Goal: Task Accomplishment & Management: Manage account settings

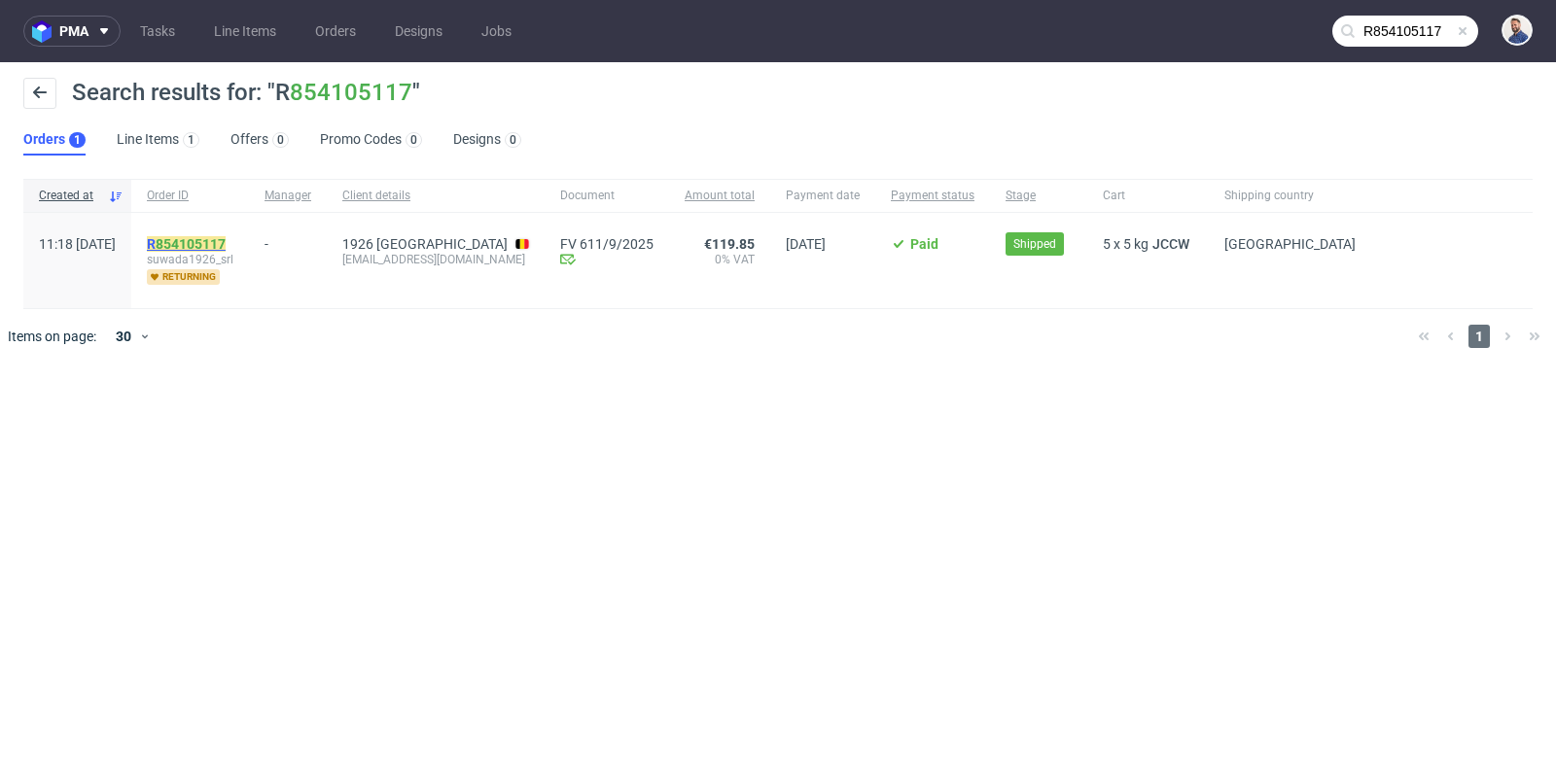
click at [226, 236] on link "854105117" at bounding box center [191, 244] width 70 height 16
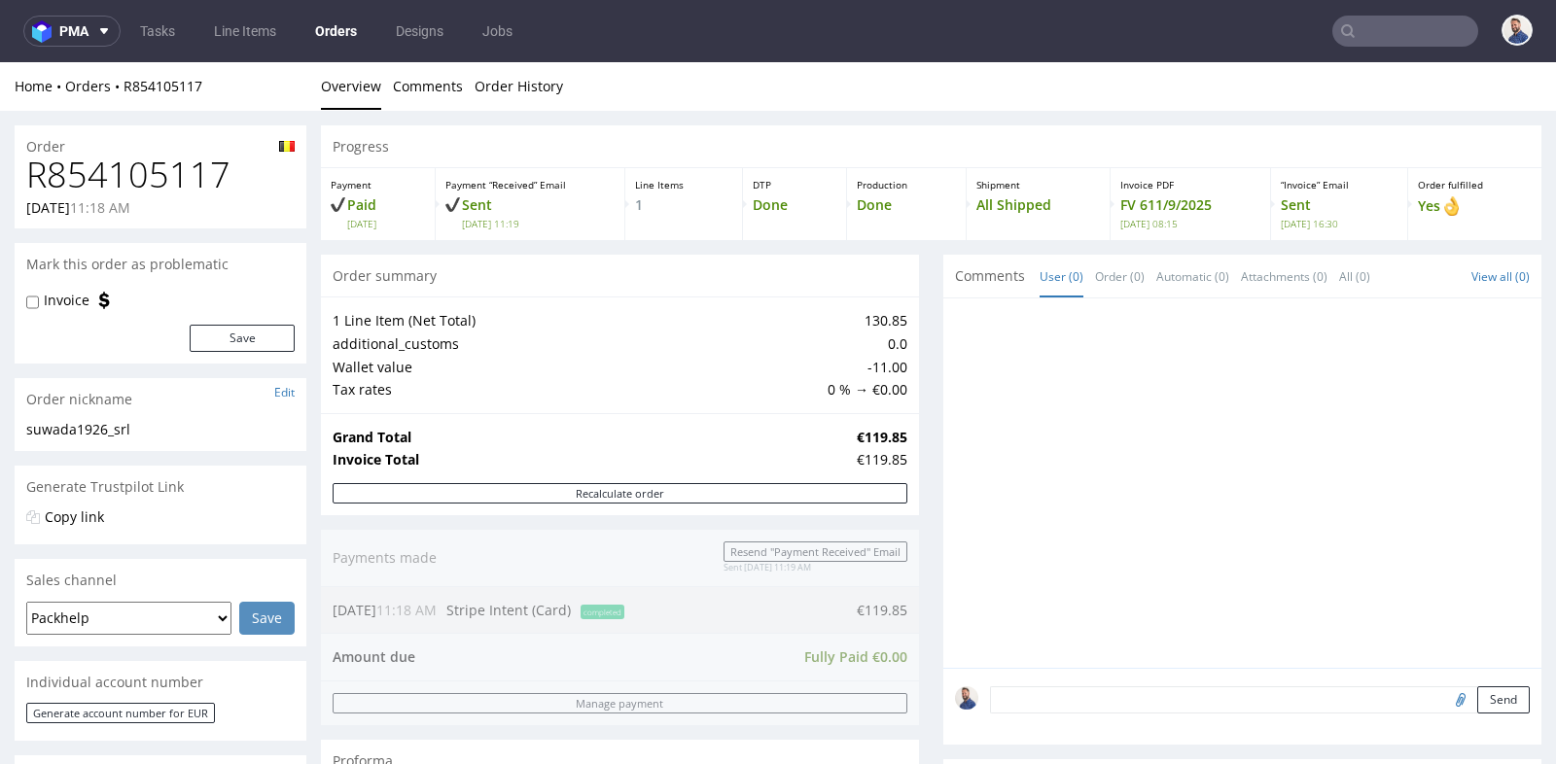
click at [914, 282] on div "Progress Payment Paid [DATE] Payment “Received” Email Sent [DATE] 11:19 Line It…" at bounding box center [931, 676] width 1220 height 1102
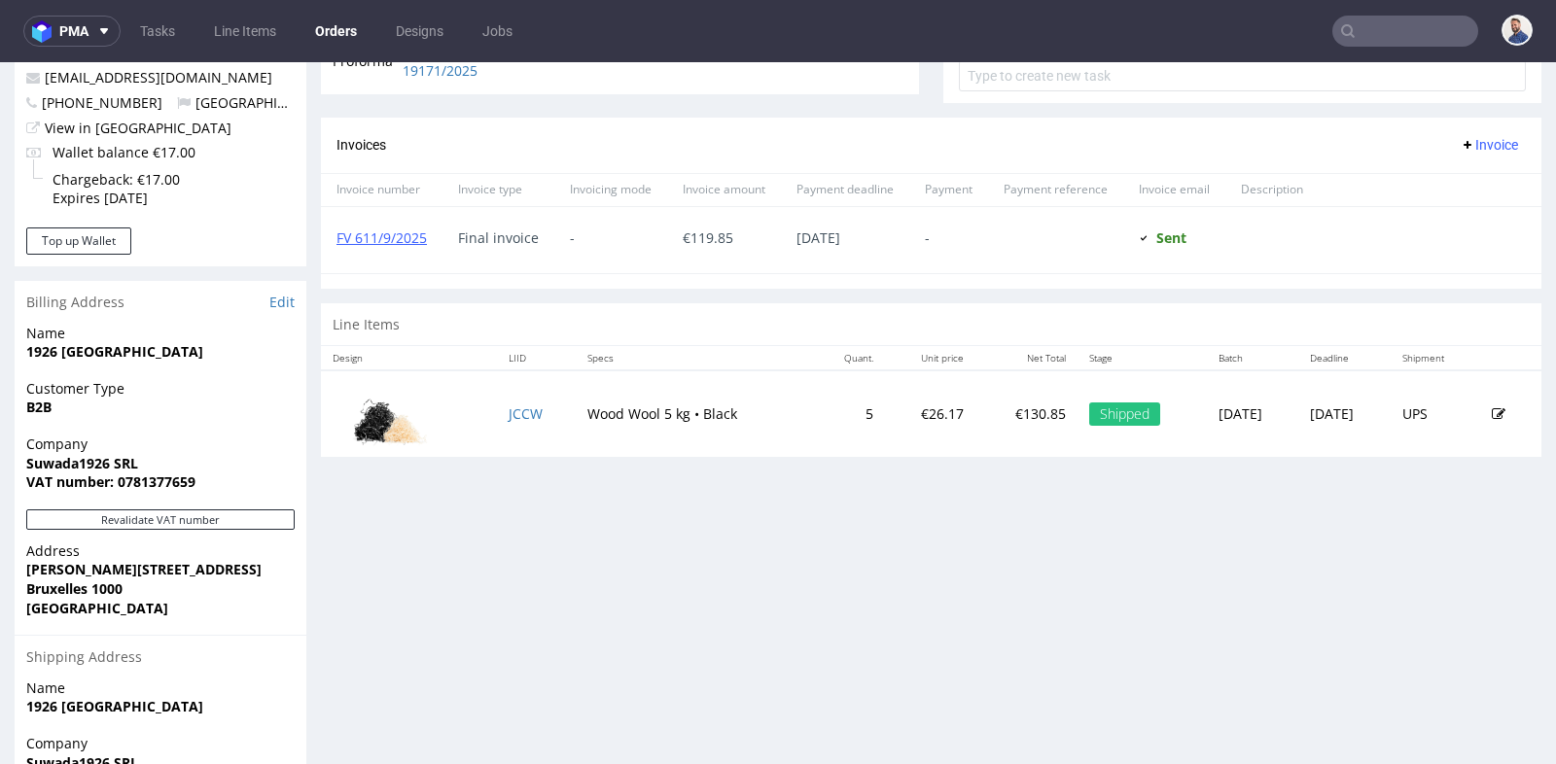
scroll to position [778, 0]
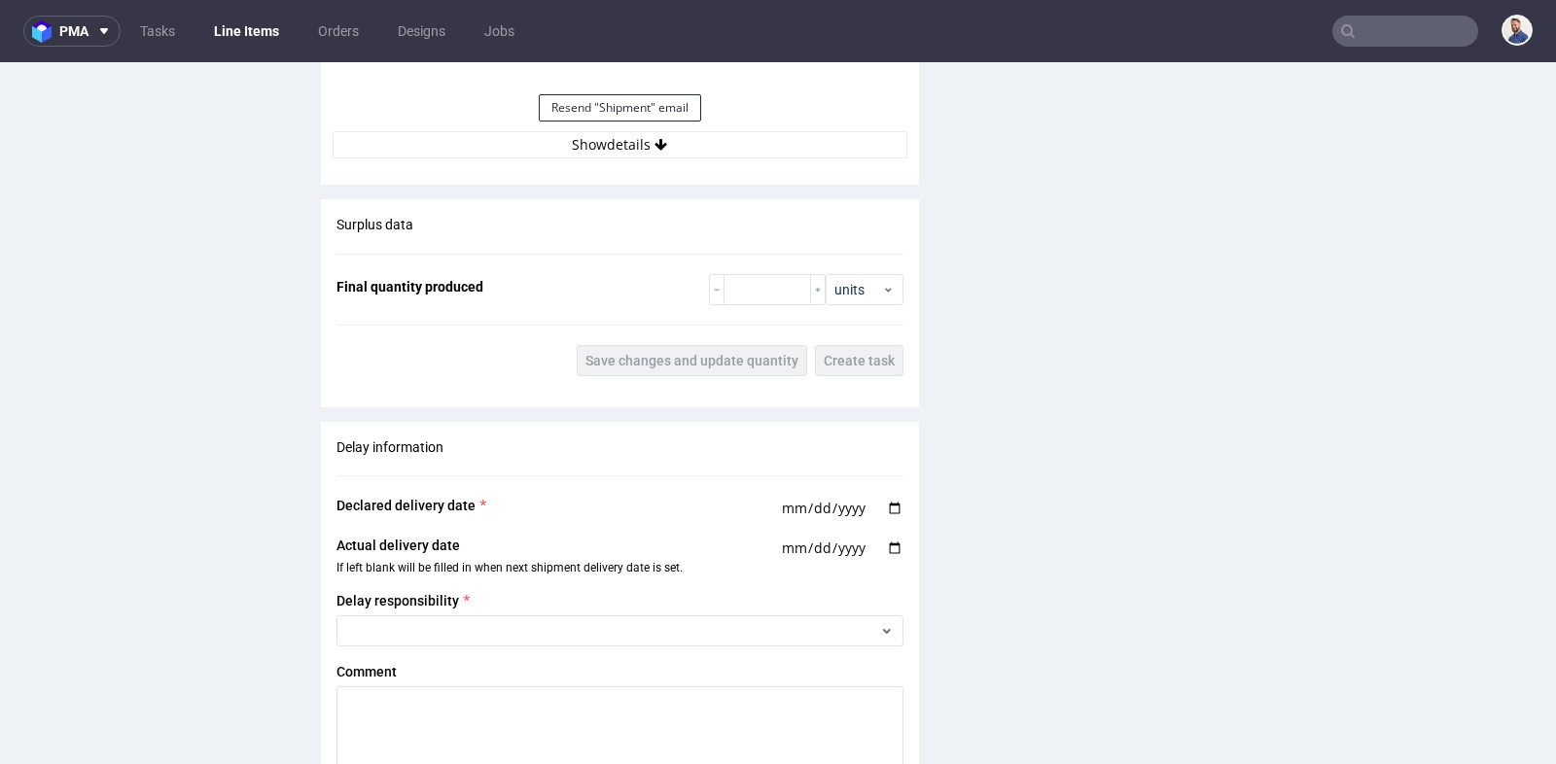
scroll to position [1945, 0]
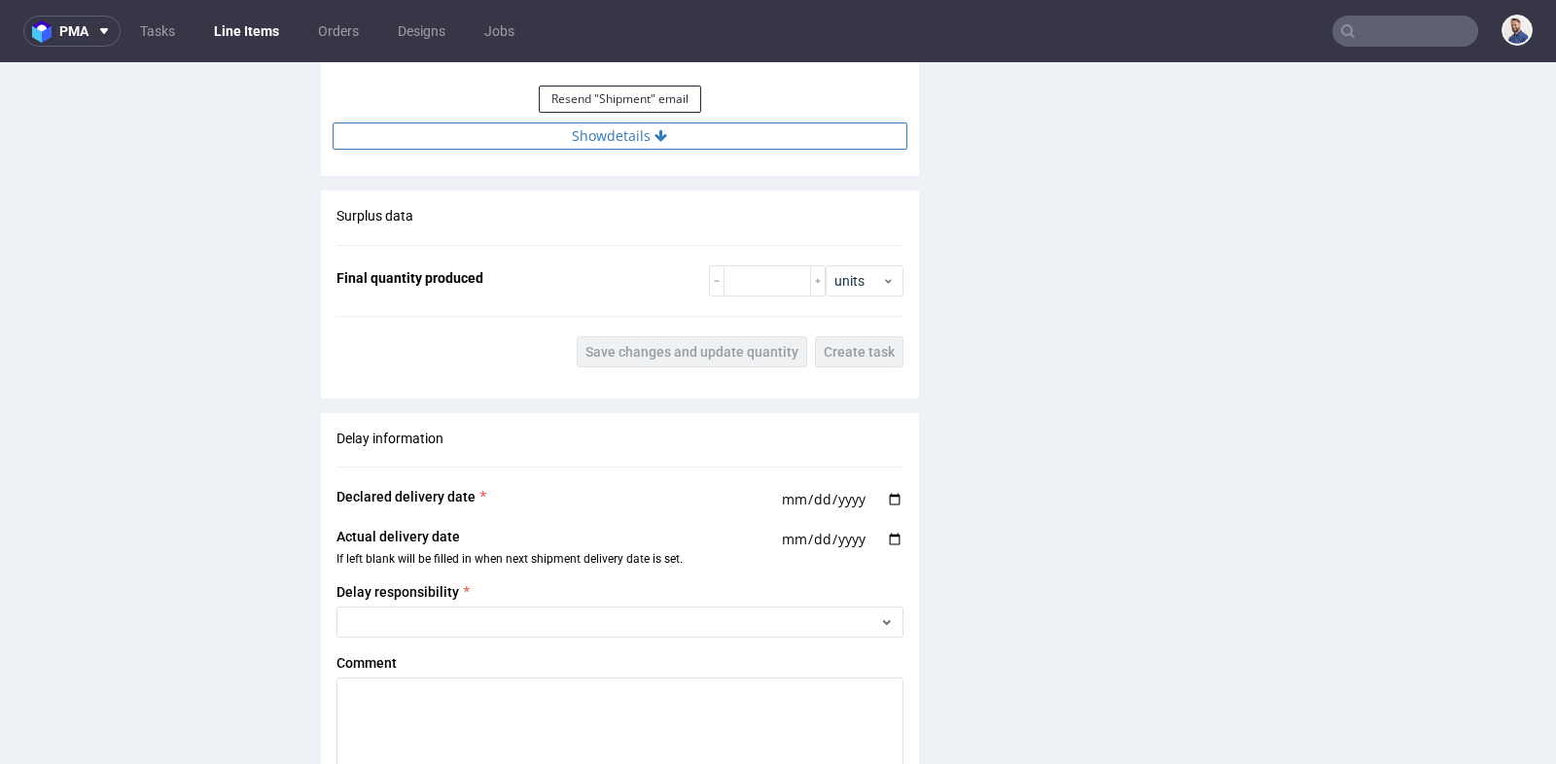
click at [621, 130] on button "Show details" at bounding box center [620, 136] width 575 height 27
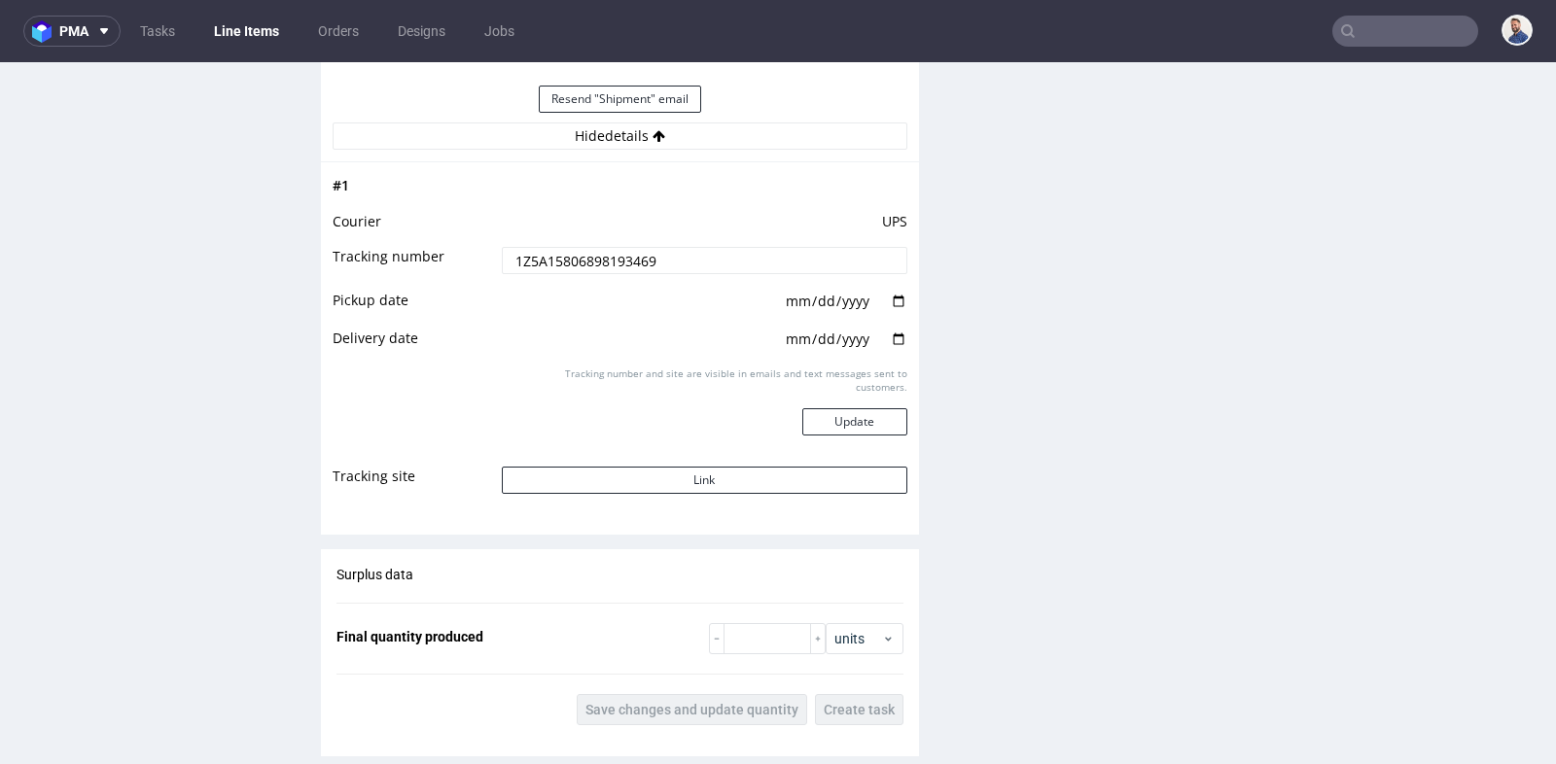
click at [630, 256] on input "1Z5A15806898193469" at bounding box center [705, 260] width 406 height 27
click at [971, 215] on div "Production Files - Design Spit Spit request impossible Box design not found, un…" at bounding box center [1242, 2] width 598 height 3049
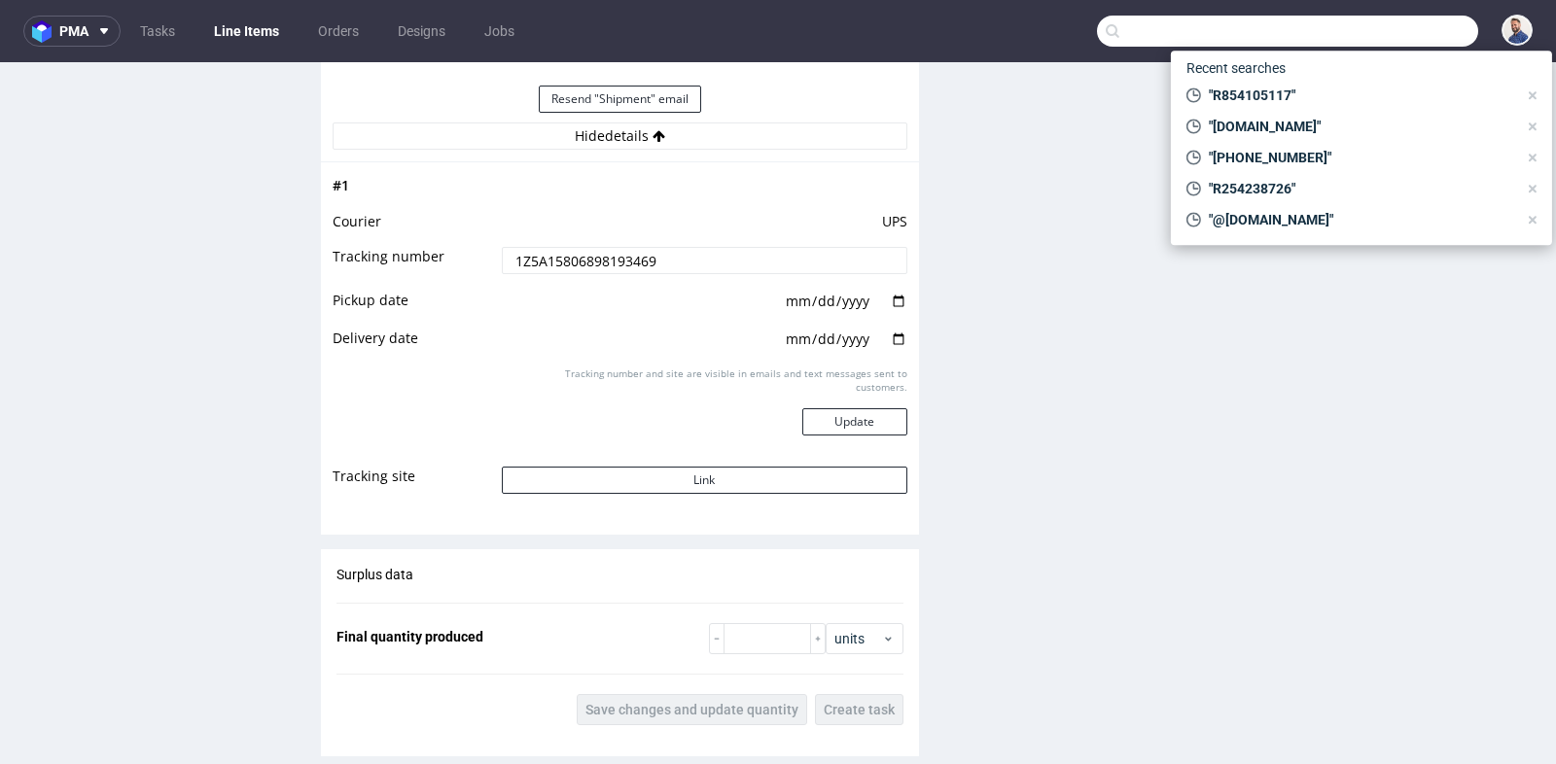
click at [1386, 39] on input "text" at bounding box center [1287, 31] width 381 height 31
paste input "R721019922"
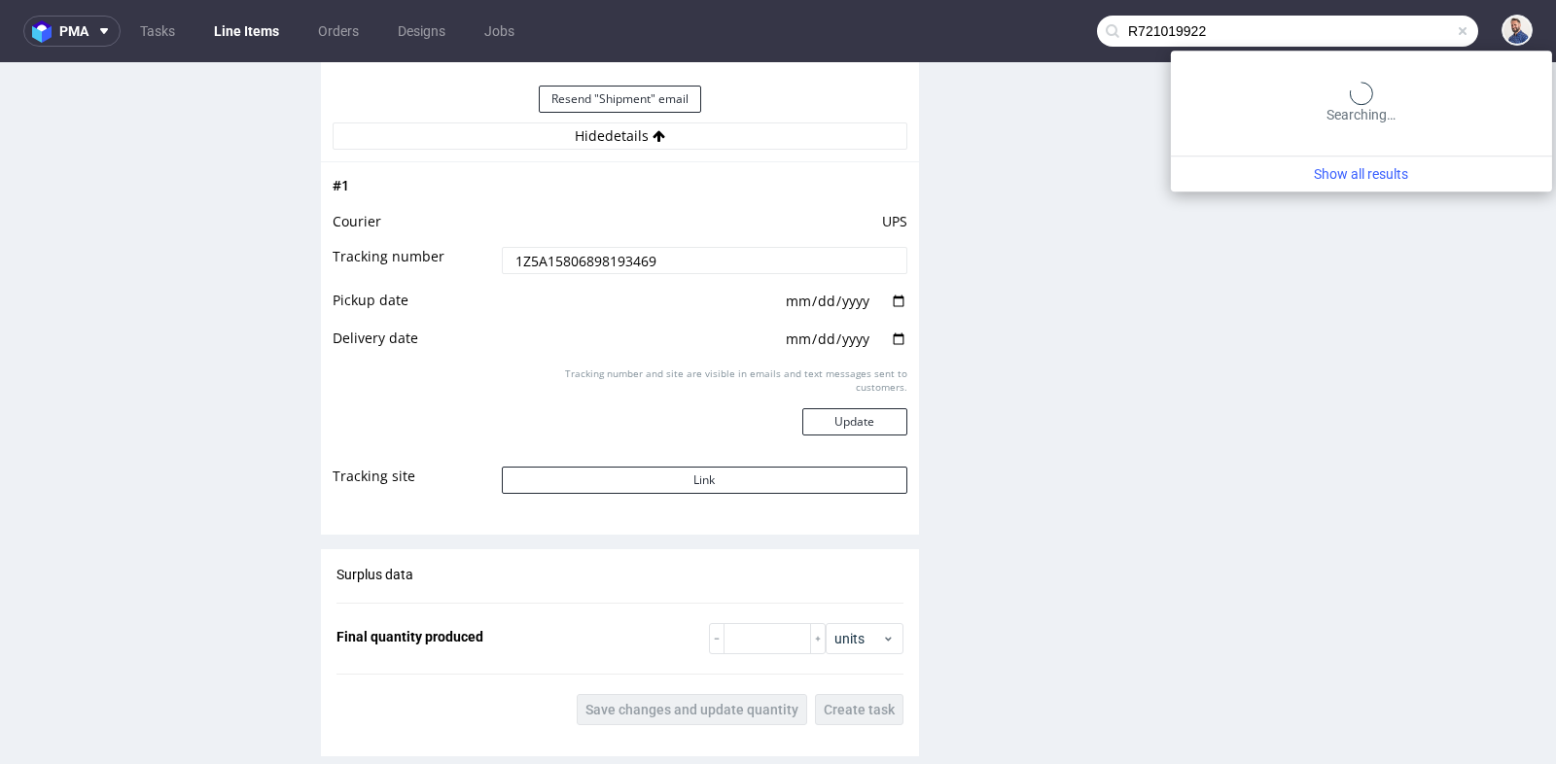
type input "R721019922"
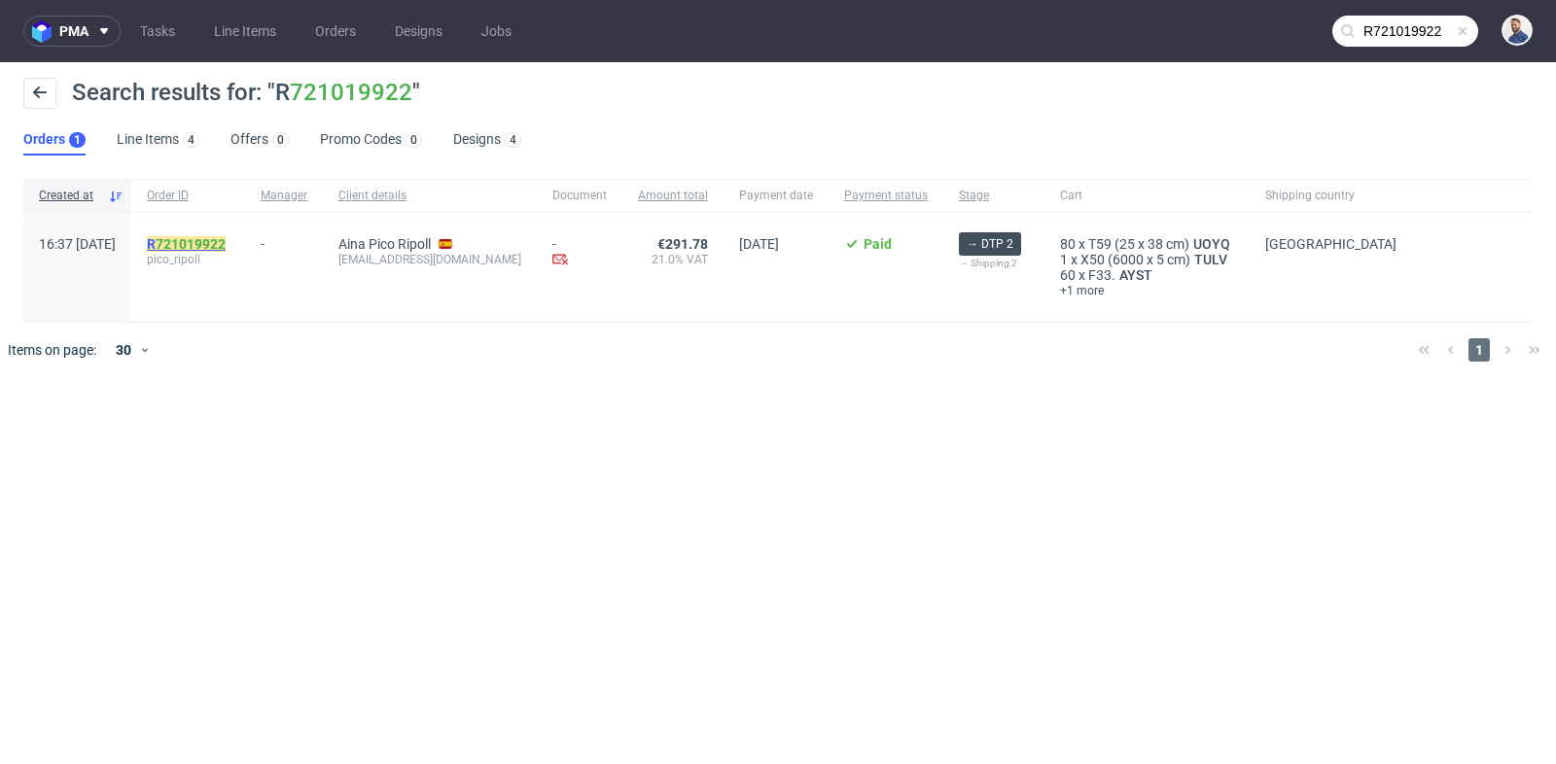
click at [226, 240] on link "721019922" at bounding box center [191, 244] width 70 height 16
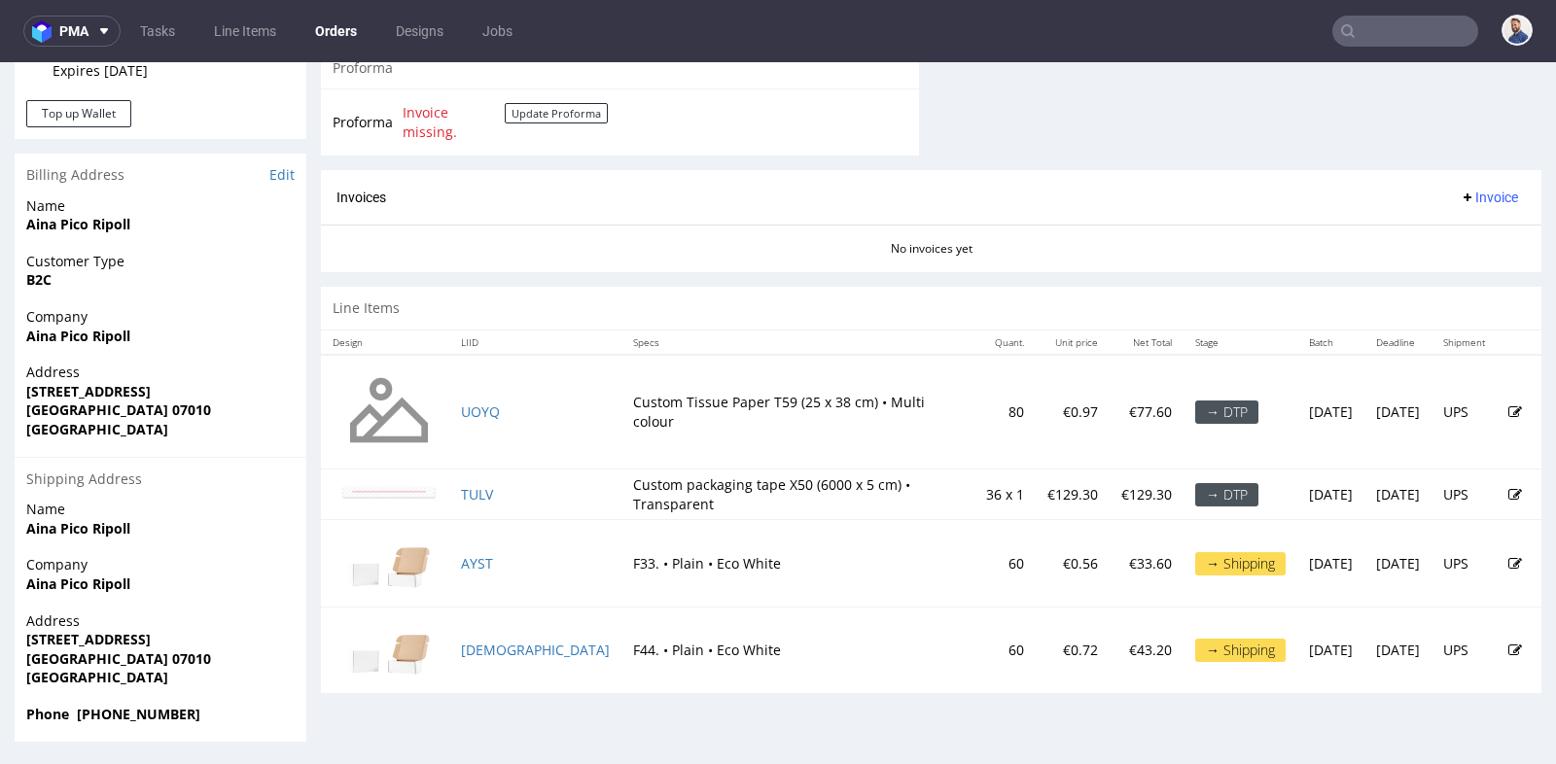
scroll to position [5, 0]
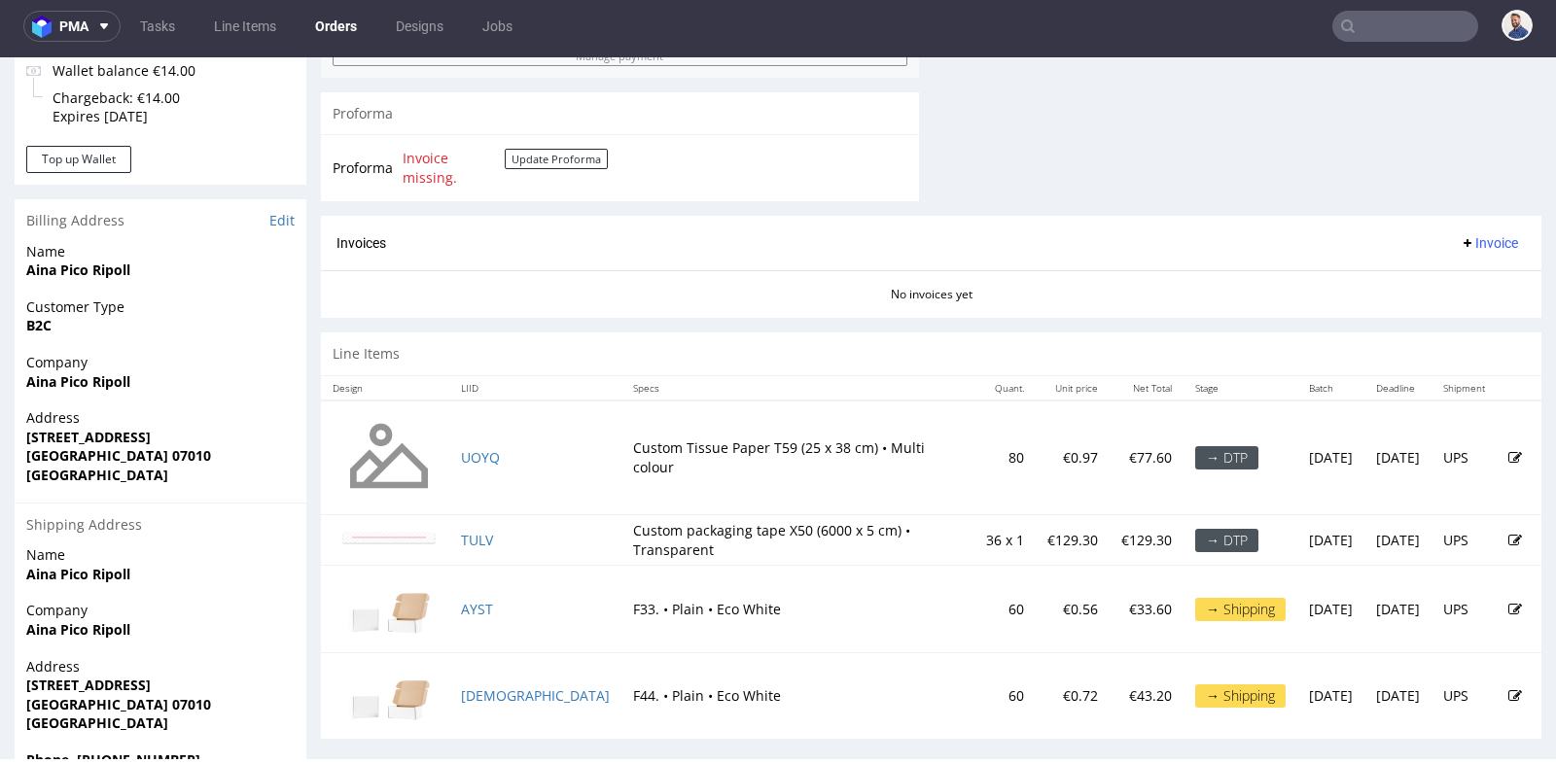
scroll to position [882, 0]
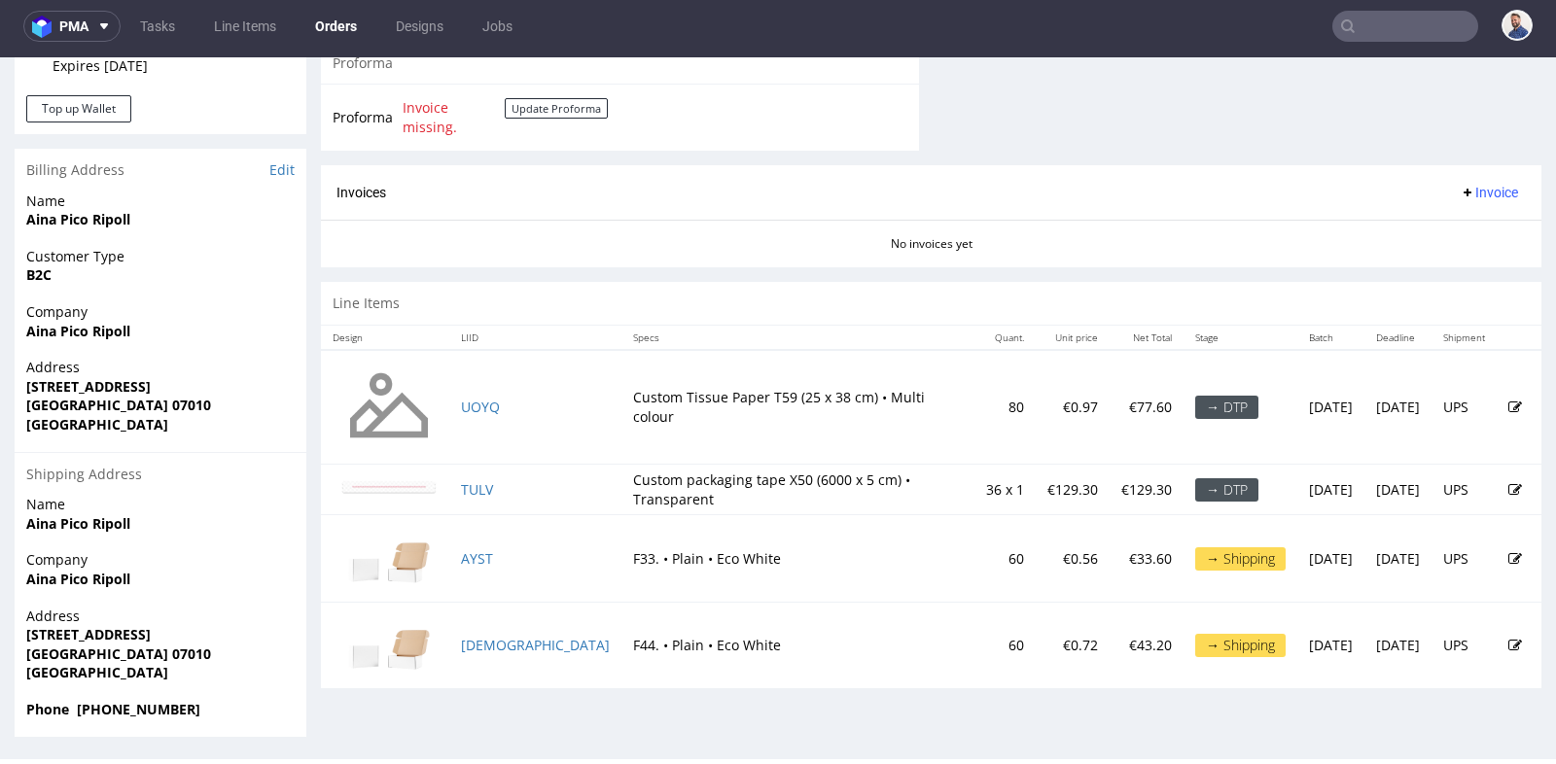
click at [1508, 403] on icon at bounding box center [1515, 408] width 14 height 14
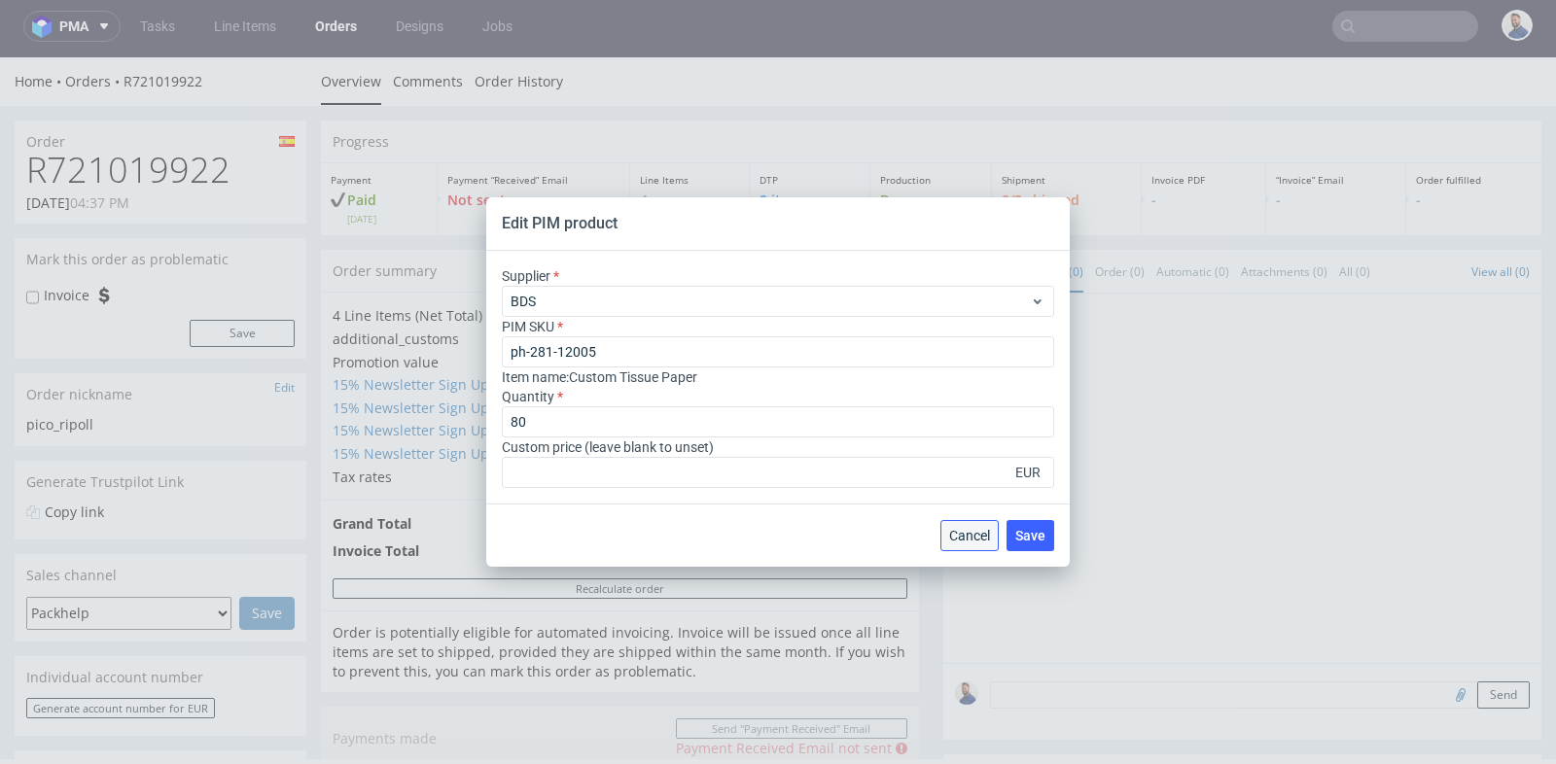
click at [970, 547] on button "Cancel" at bounding box center [969, 535] width 58 height 31
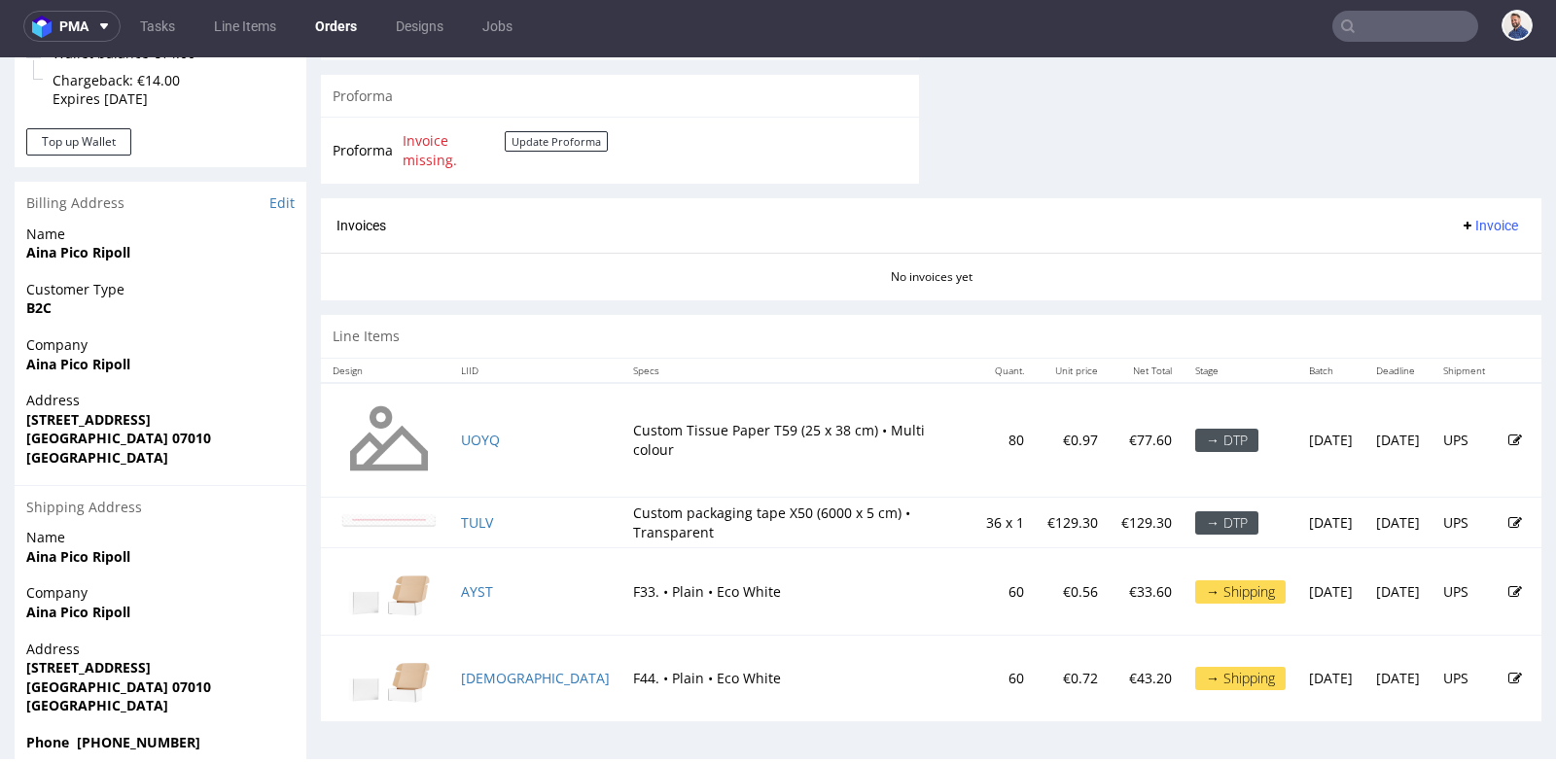
scroll to position [882, 0]
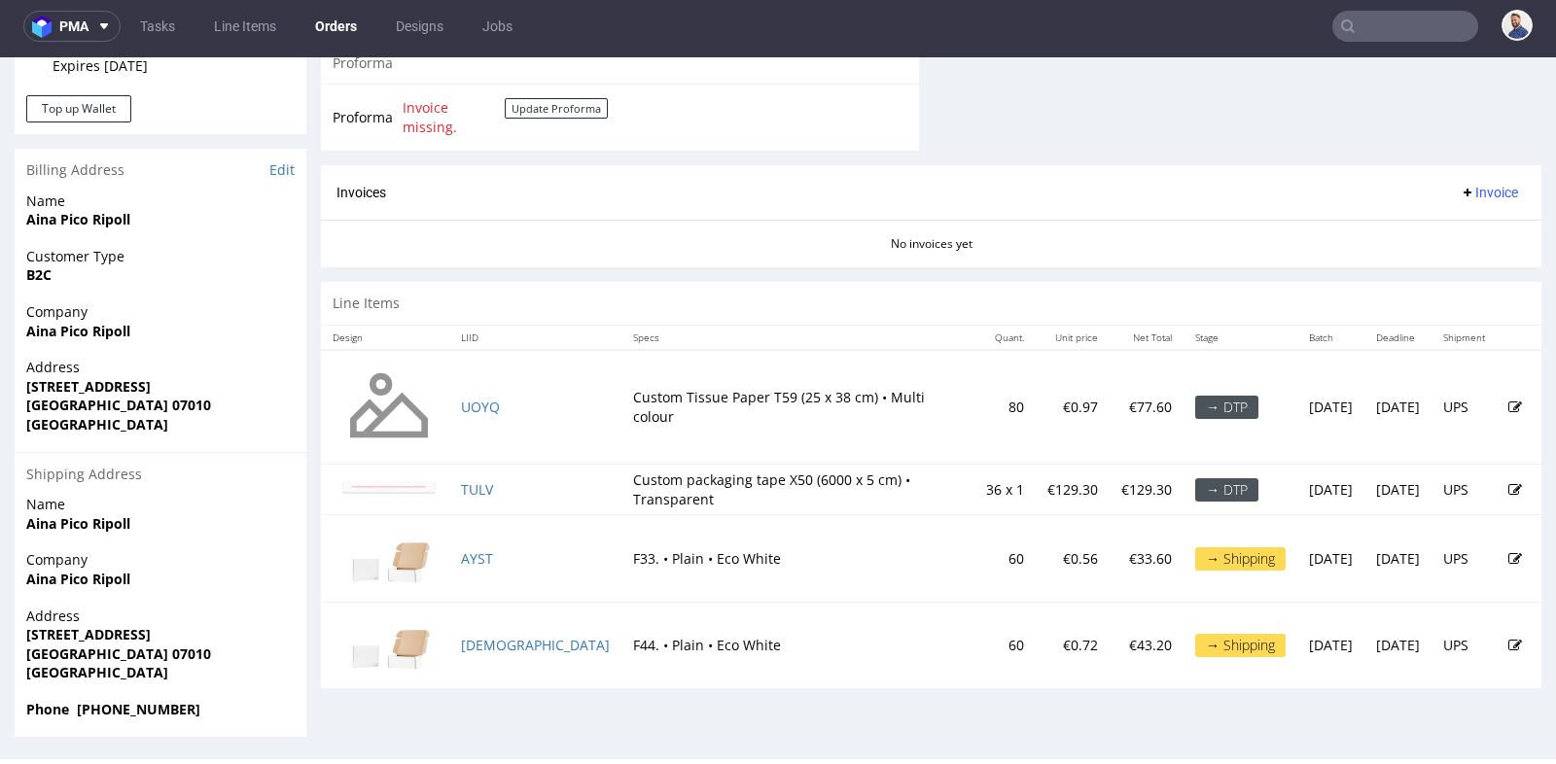
click at [1508, 401] on icon at bounding box center [1515, 408] width 14 height 14
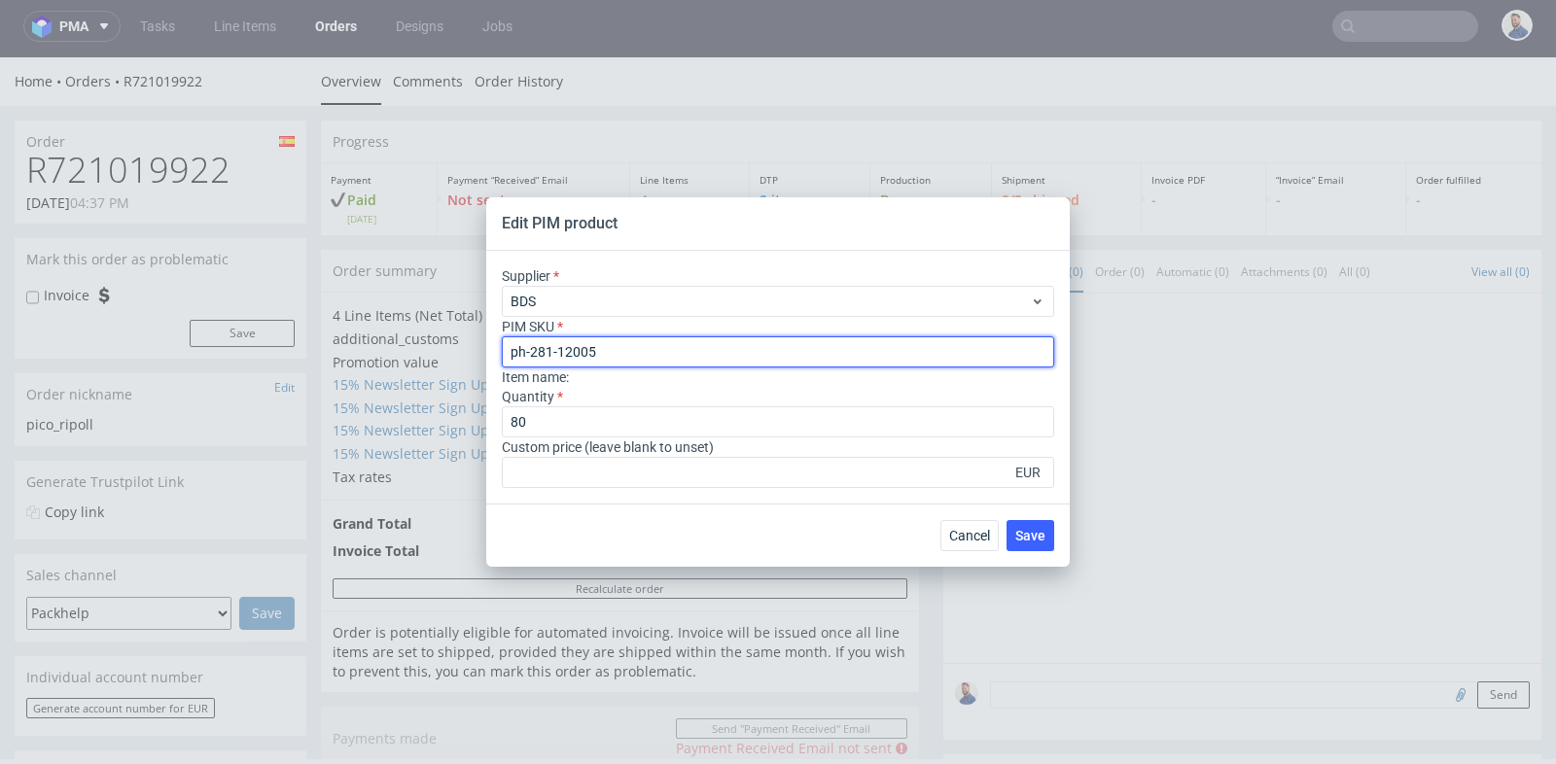
click at [594, 343] on input "ph-281-12005" at bounding box center [778, 351] width 552 height 31
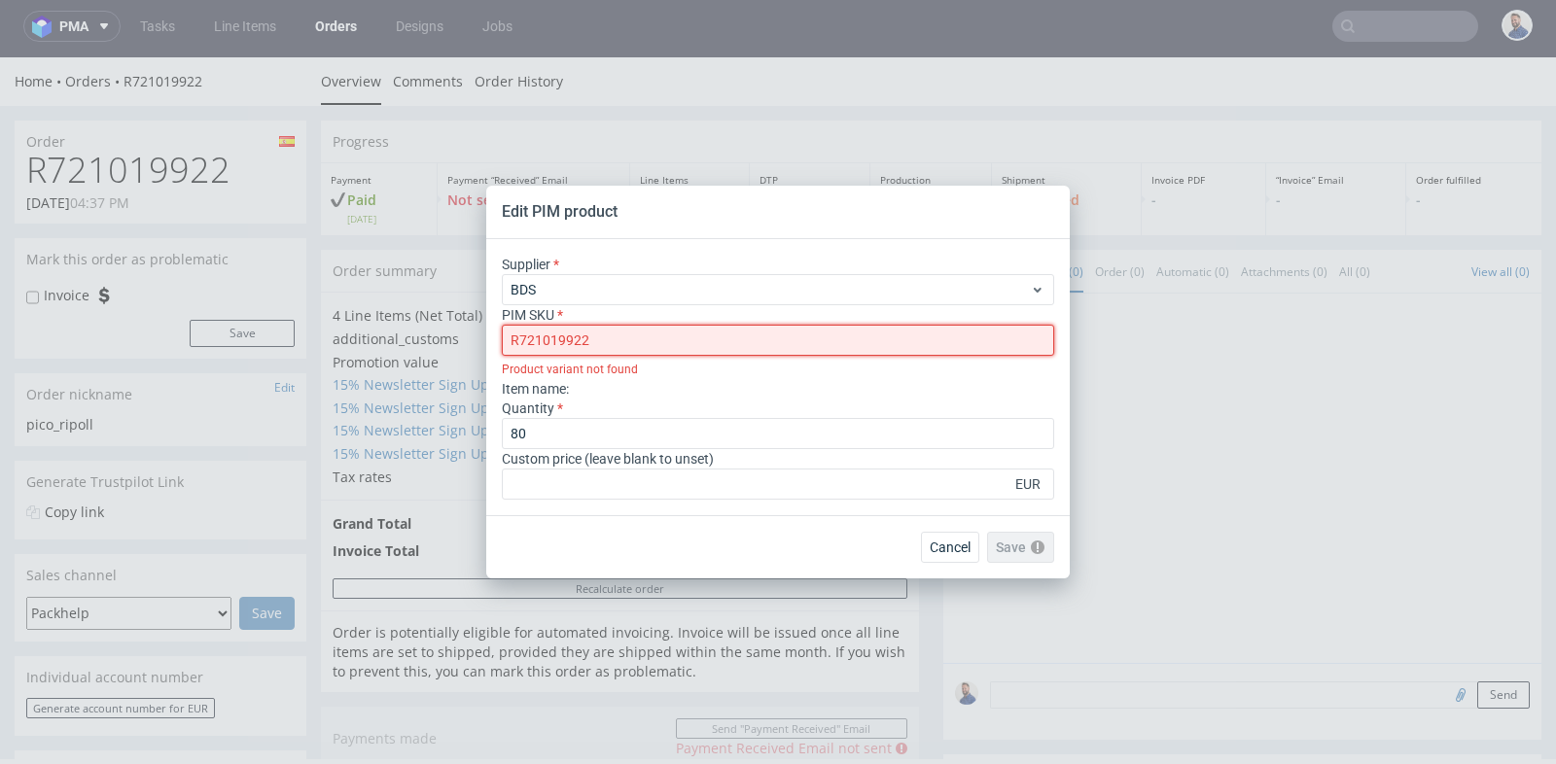
click at [591, 341] on input "R721019922" at bounding box center [778, 340] width 552 height 31
paste input "ph-281-11919"
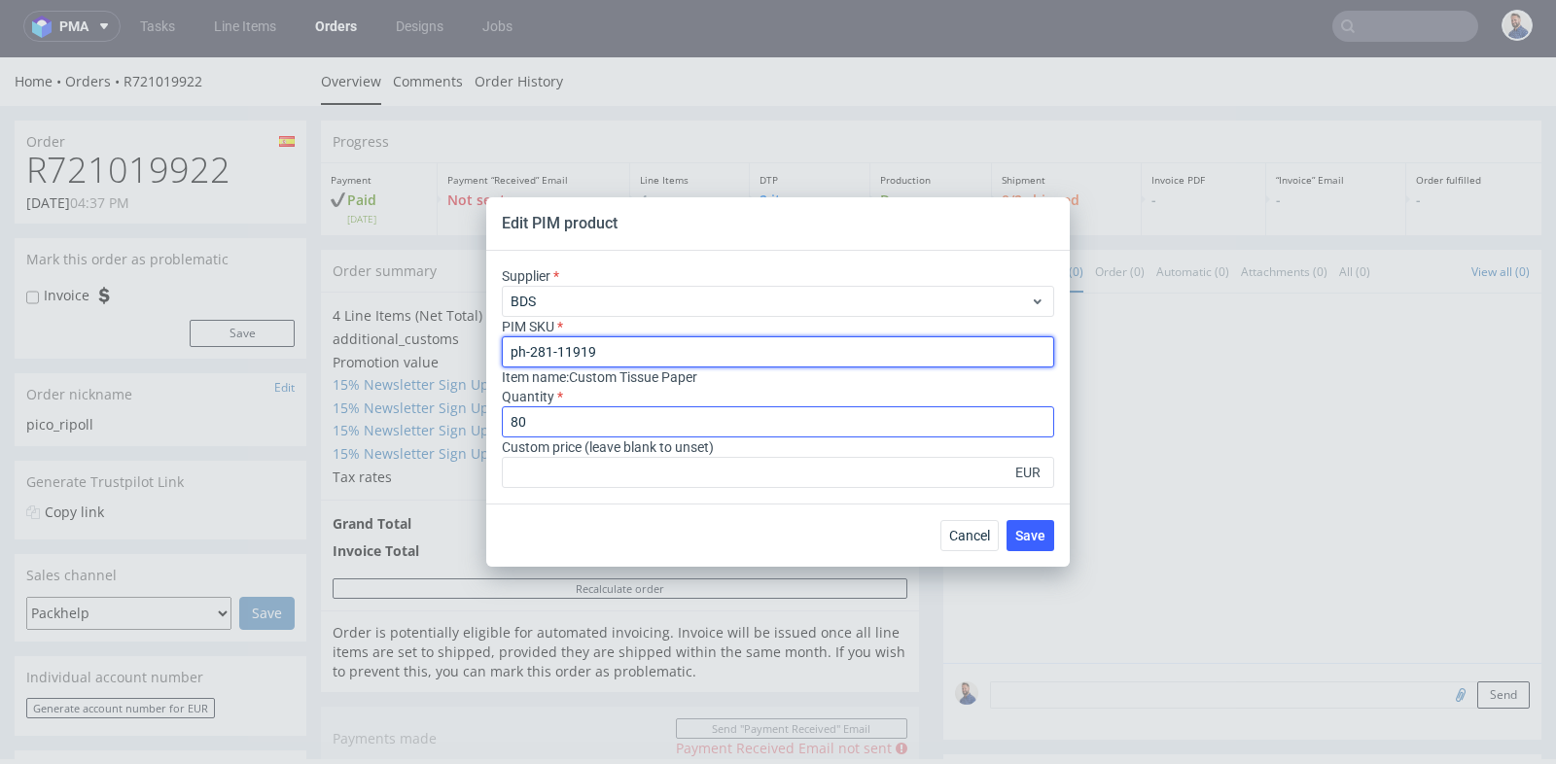
type input "ph-281-11919"
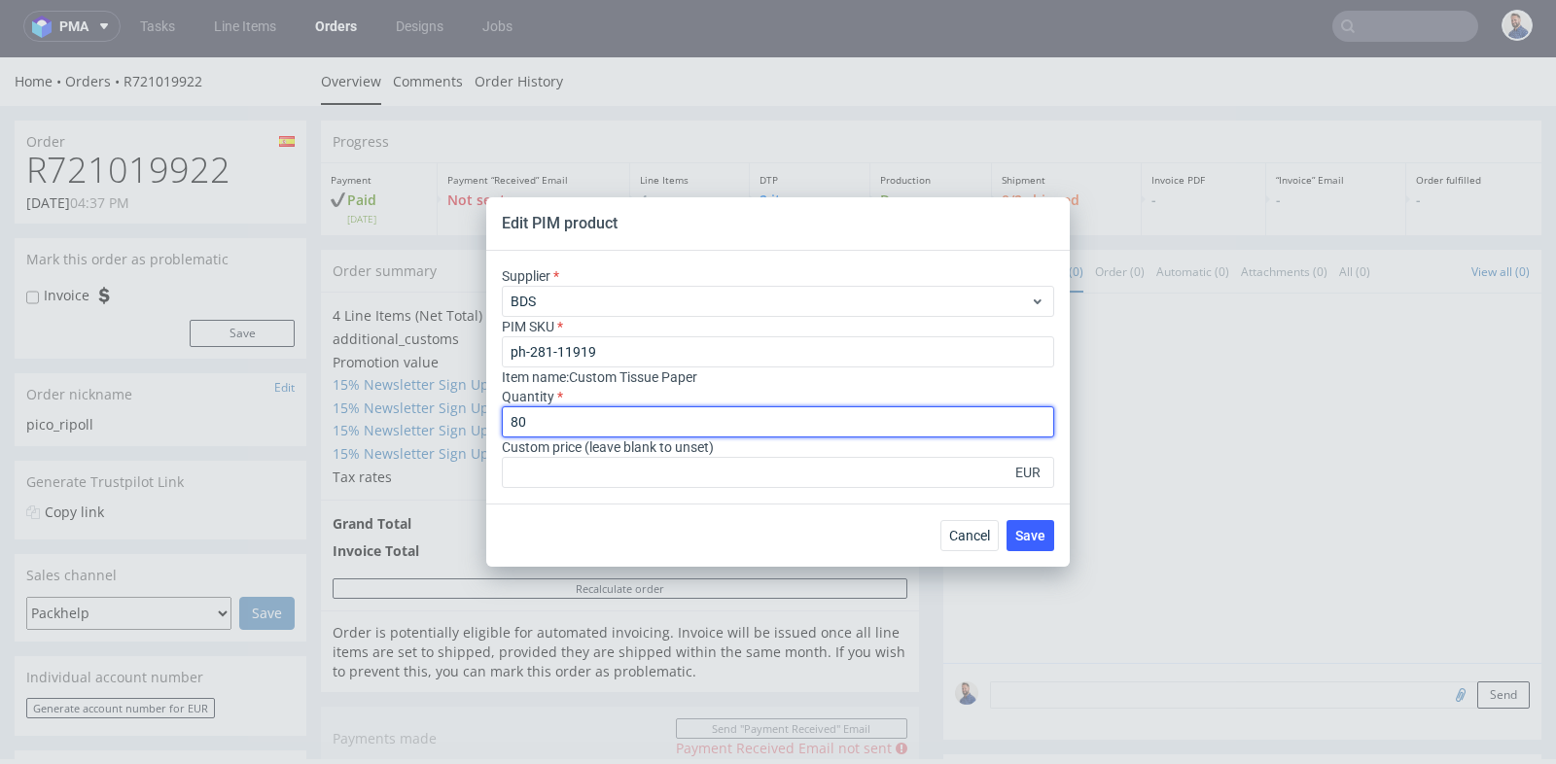
click at [700, 414] on input "80" at bounding box center [778, 421] width 552 height 31
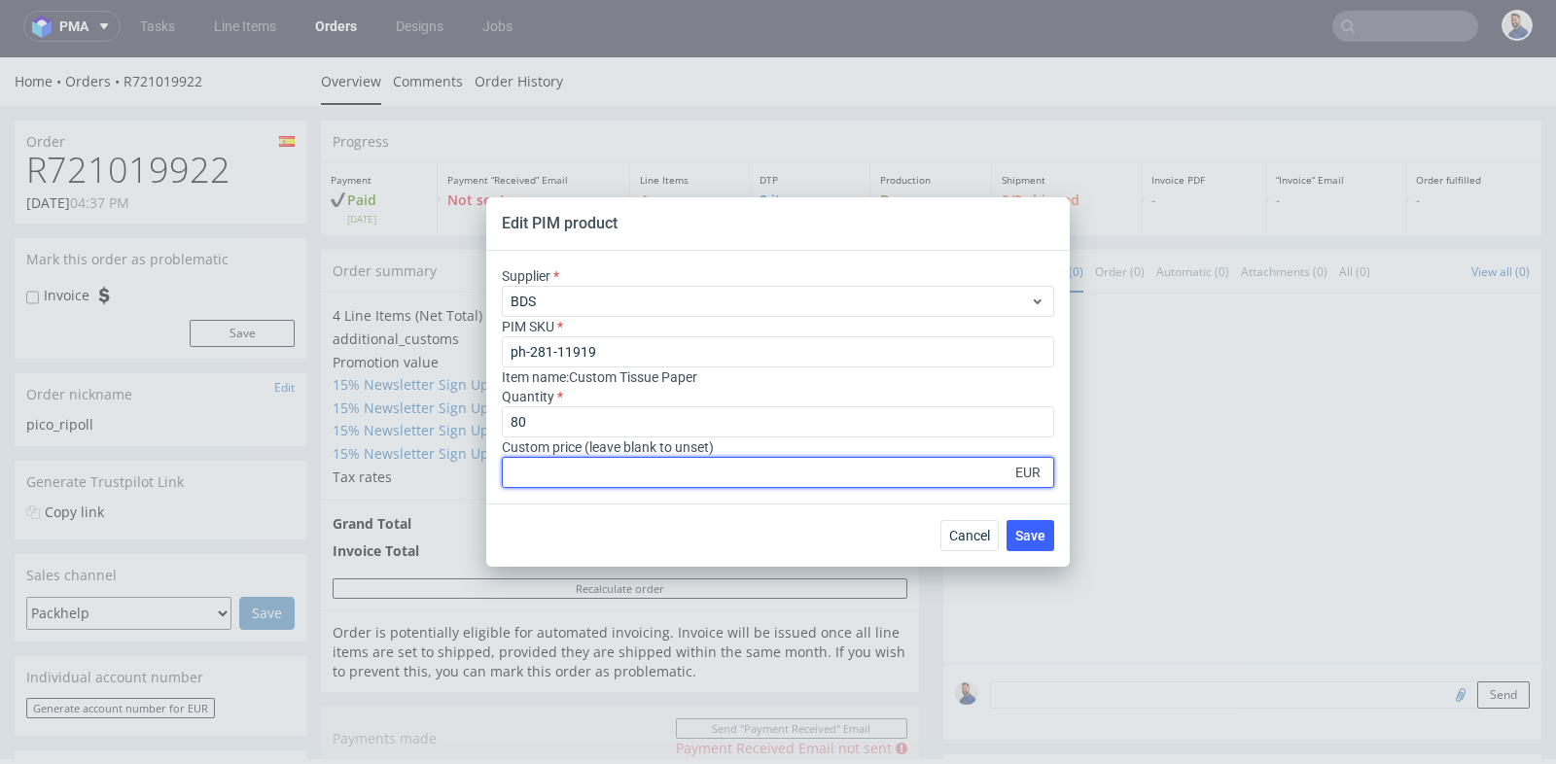
click at [726, 475] on input "number" at bounding box center [778, 472] width 552 height 31
type input "1"
type input "1.13"
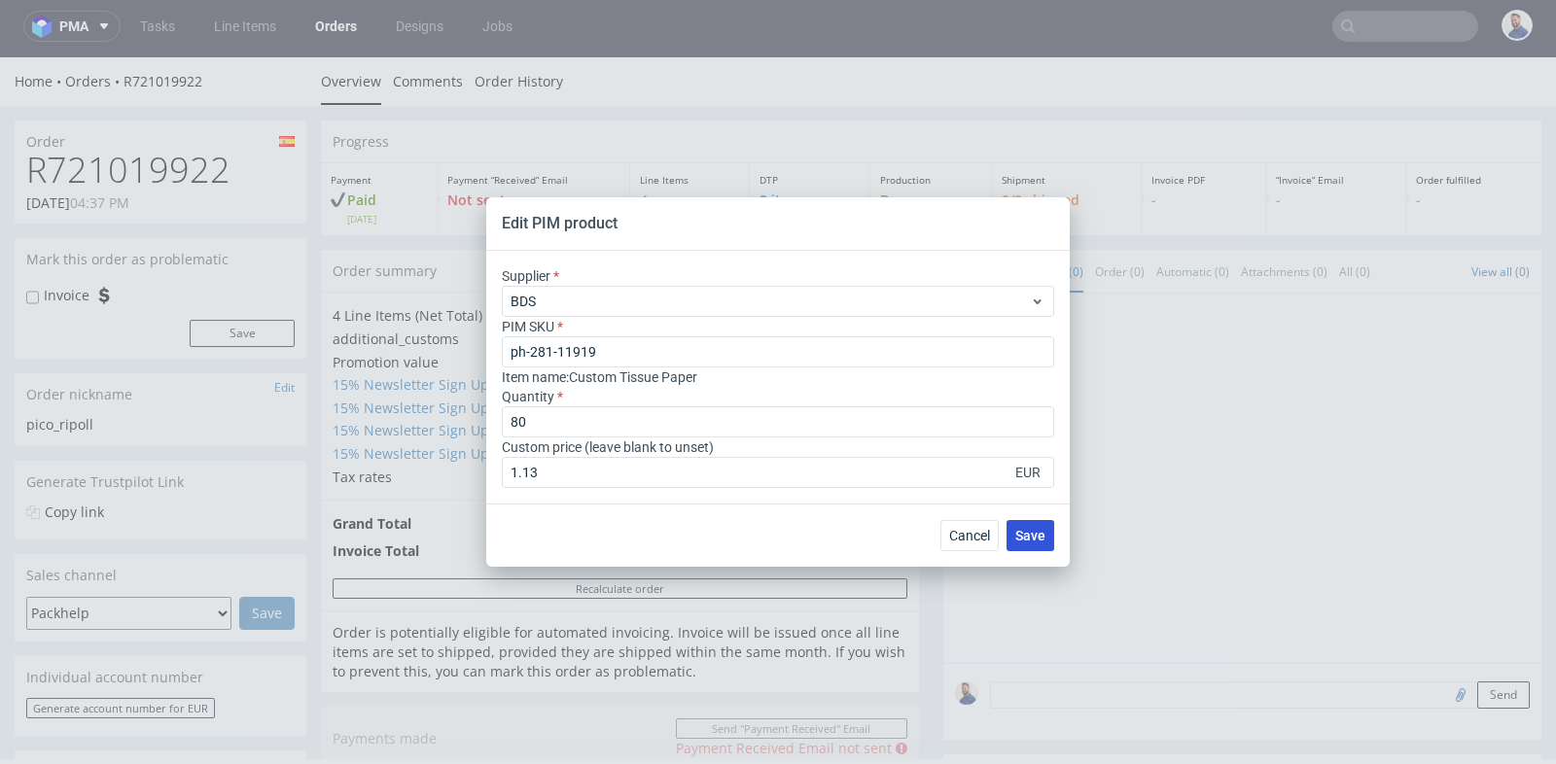
click at [1036, 542] on span "Save" at bounding box center [1030, 536] width 30 height 14
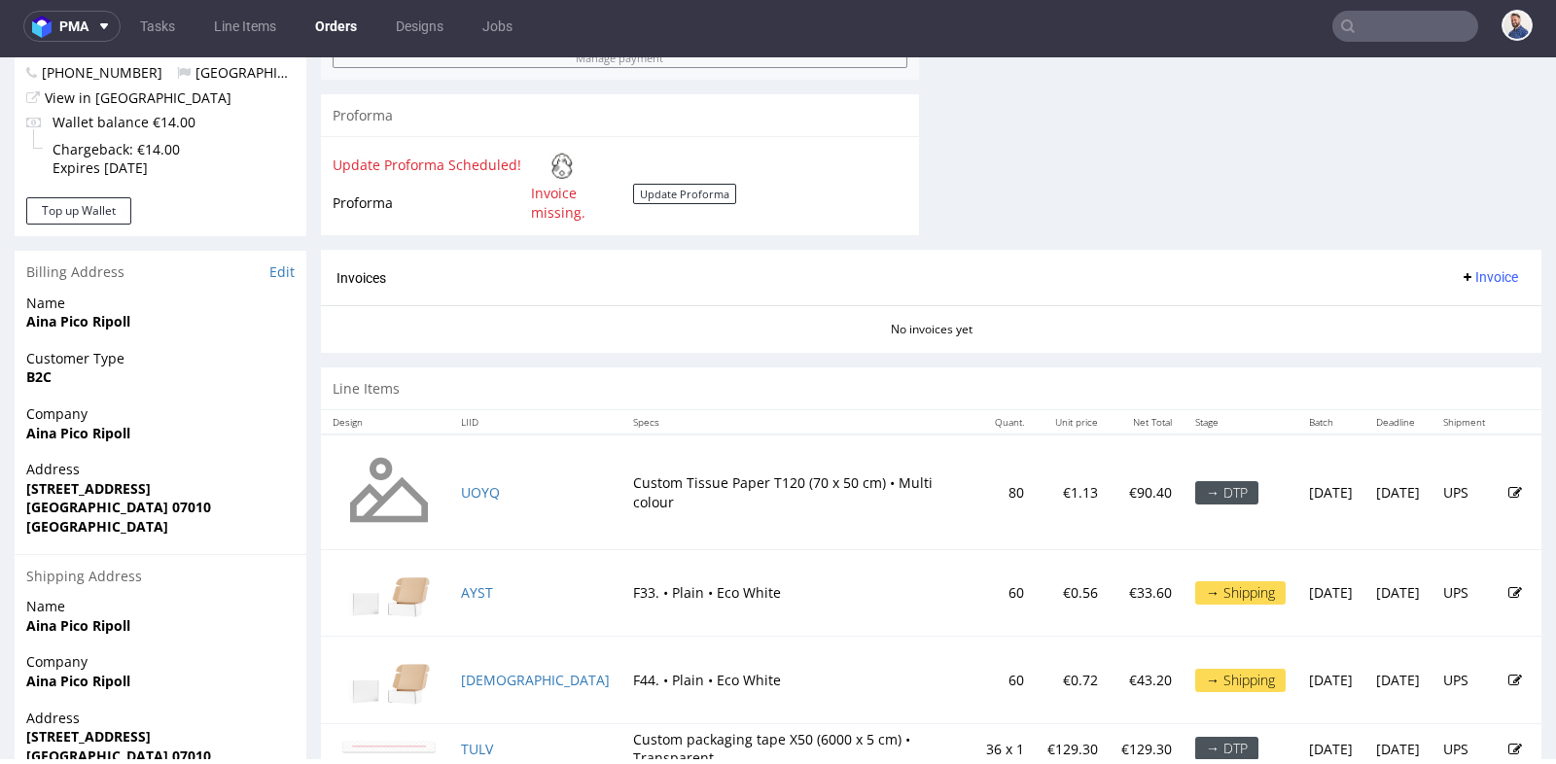
scroll to position [821, 0]
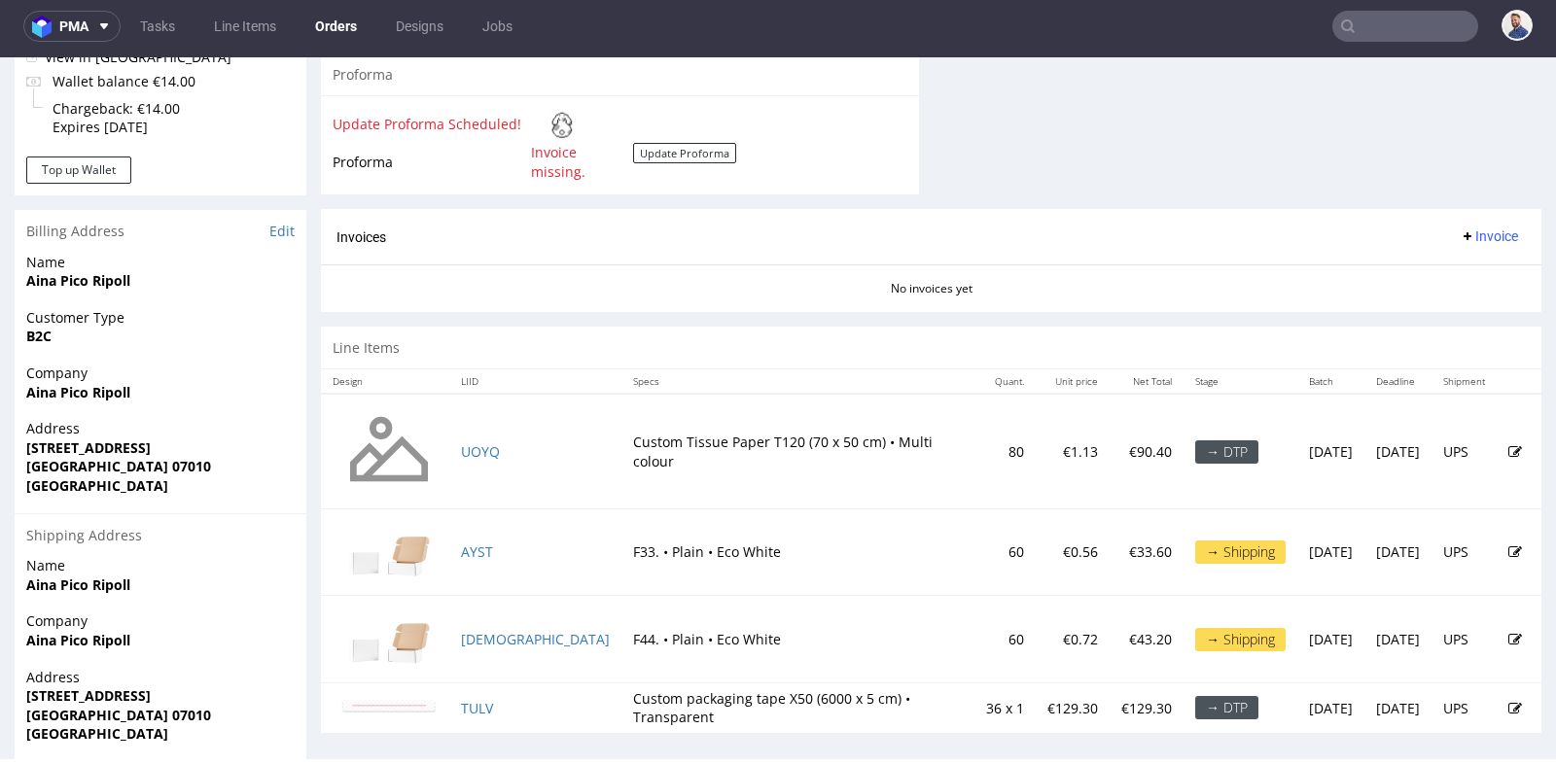
click at [1066, 241] on div "Invoices Invoice" at bounding box center [930, 237] width 1189 height 24
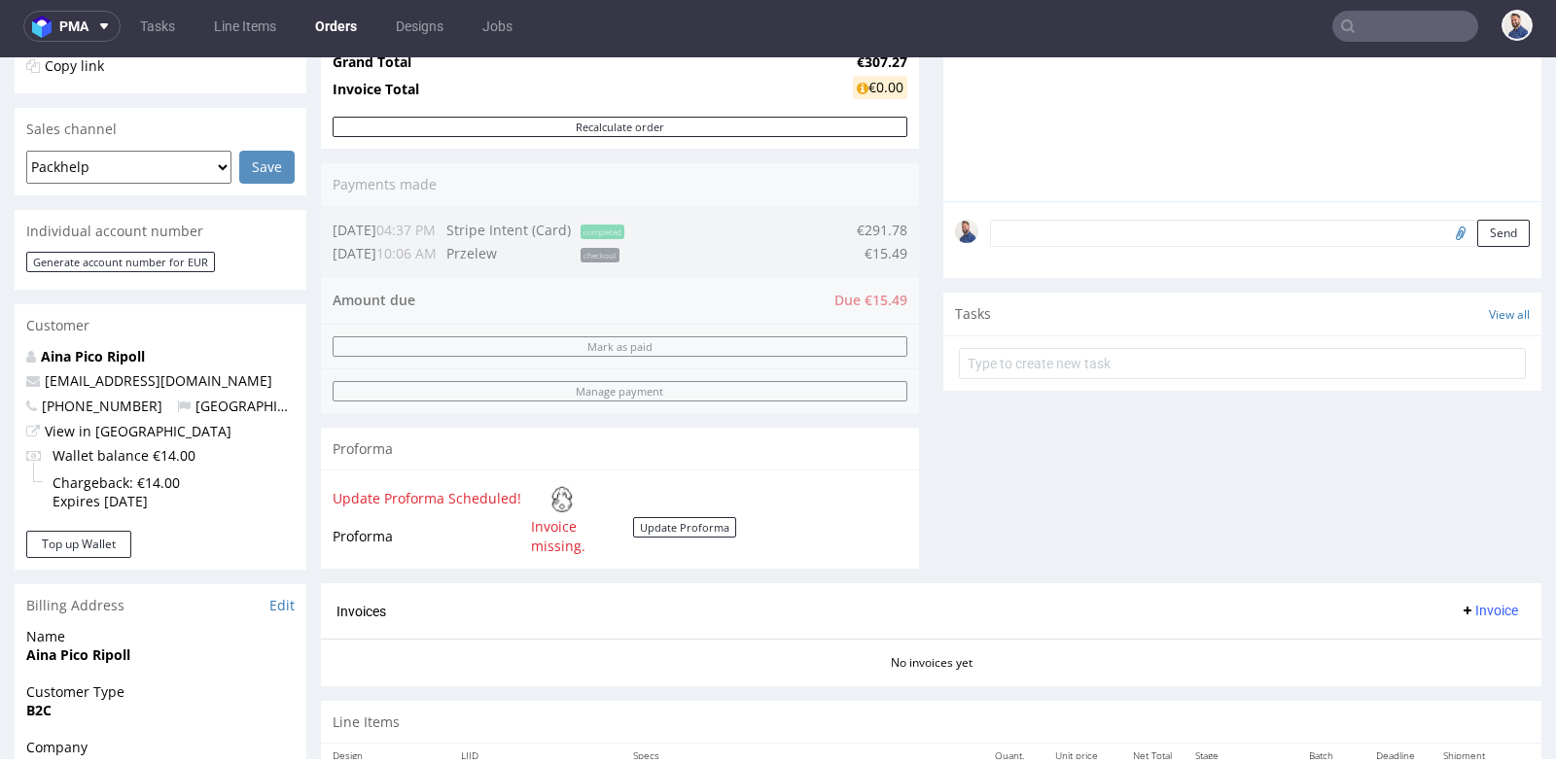
scroll to position [432, 0]
